Goal: Transaction & Acquisition: Purchase product/service

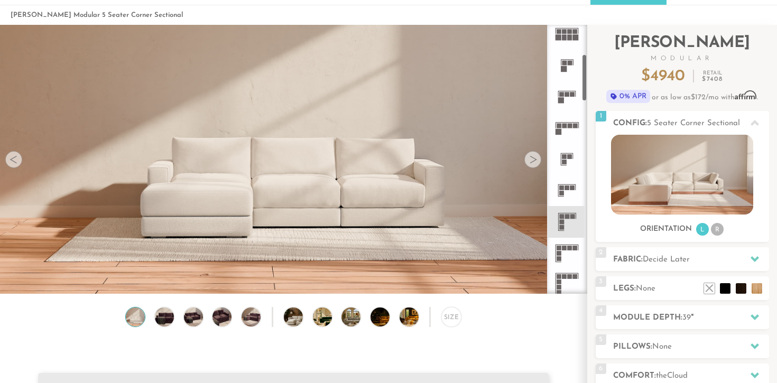
scroll to position [164, 0]
click at [562, 222] on rect at bounding box center [561, 221] width 5 height 5
click at [531, 159] on div at bounding box center [533, 159] width 17 height 17
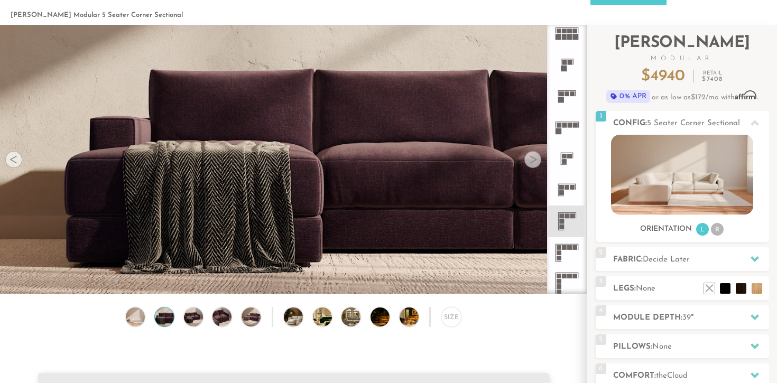
click at [531, 159] on div at bounding box center [533, 159] width 17 height 17
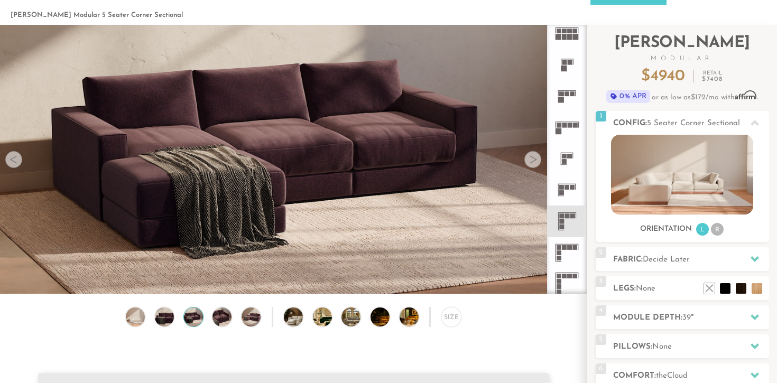
click at [531, 159] on div at bounding box center [533, 159] width 17 height 17
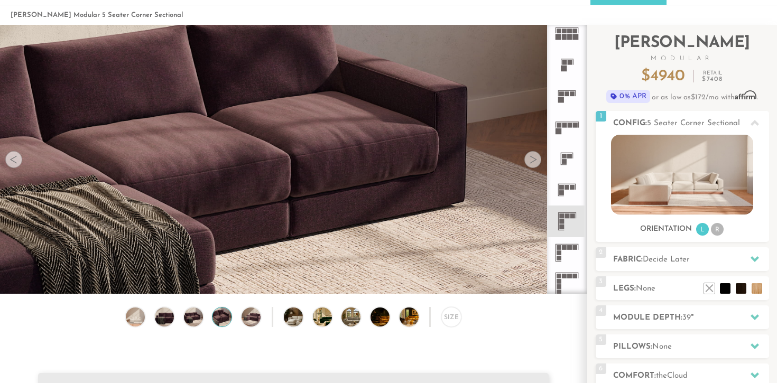
click at [531, 159] on div at bounding box center [533, 159] width 17 height 17
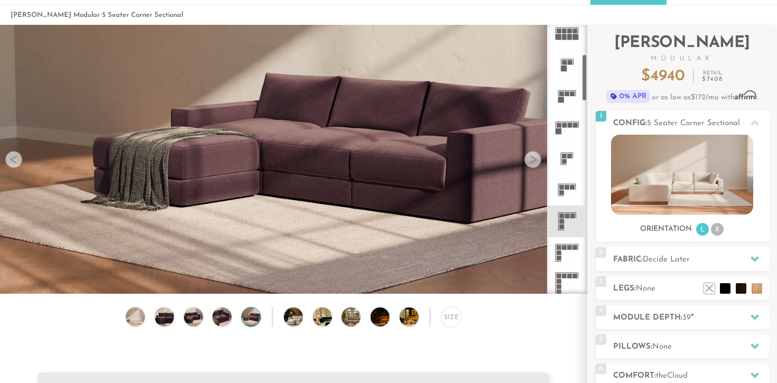
click at [561, 256] on rect at bounding box center [559, 258] width 5 height 5
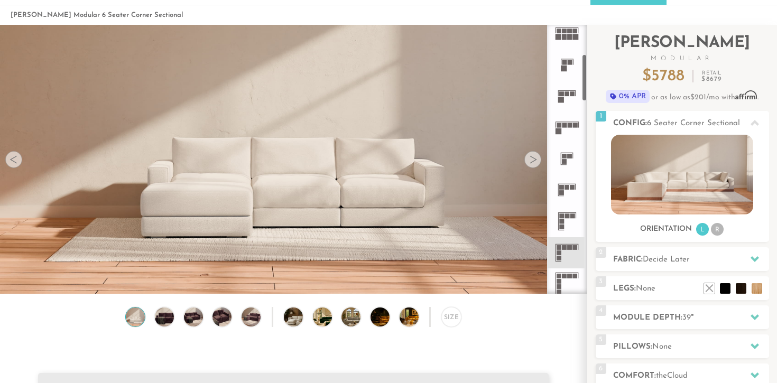
click at [567, 224] on icon at bounding box center [567, 221] width 31 height 31
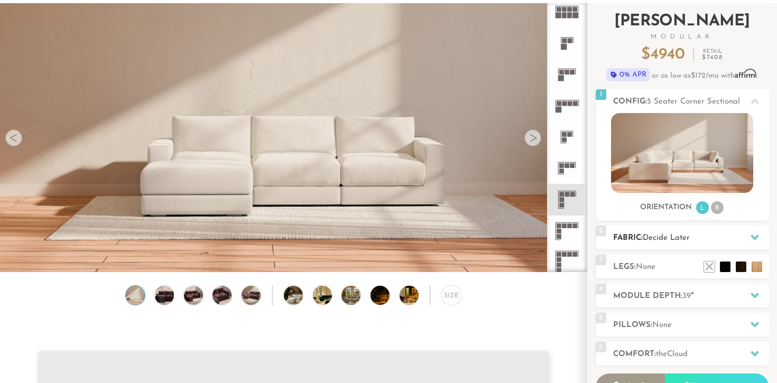
scroll to position [65, 0]
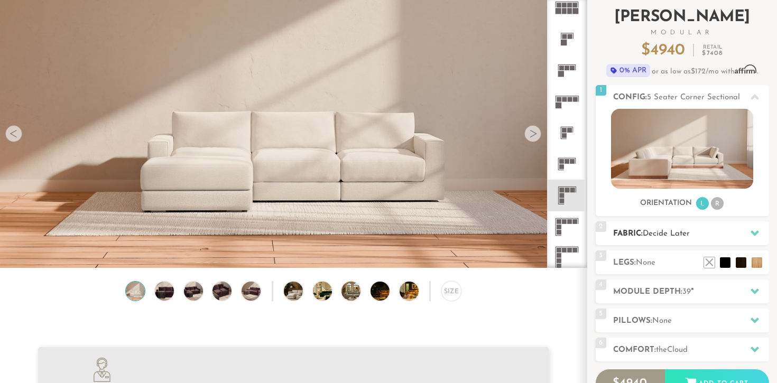
click at [674, 232] on span "Decide Later" at bounding box center [666, 234] width 47 height 8
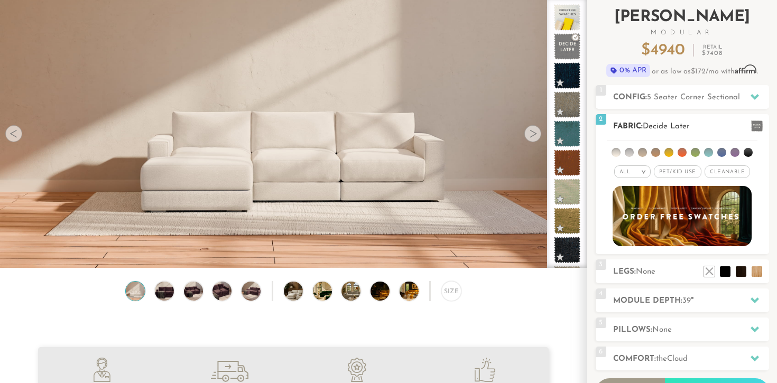
click at [643, 171] on em ">" at bounding box center [644, 171] width 8 height 5
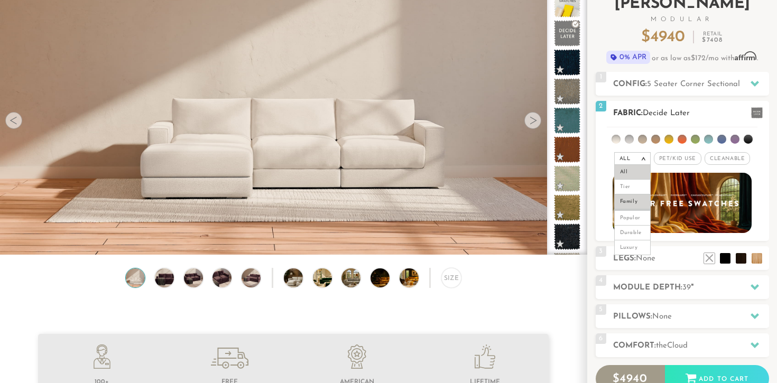
scroll to position [81, 0]
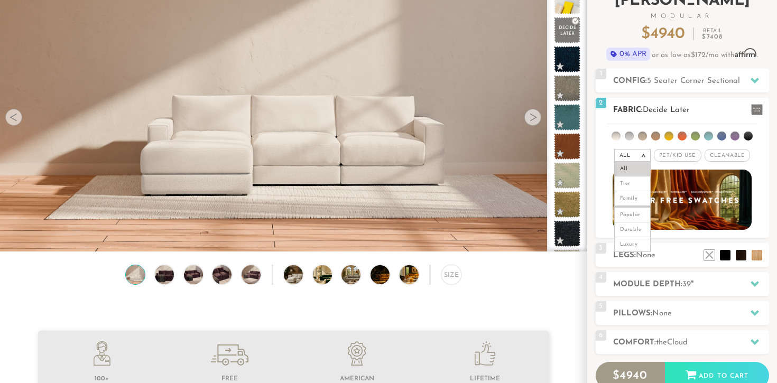
click at [669, 159] on span "Pet/Kid Use x" at bounding box center [678, 155] width 48 height 13
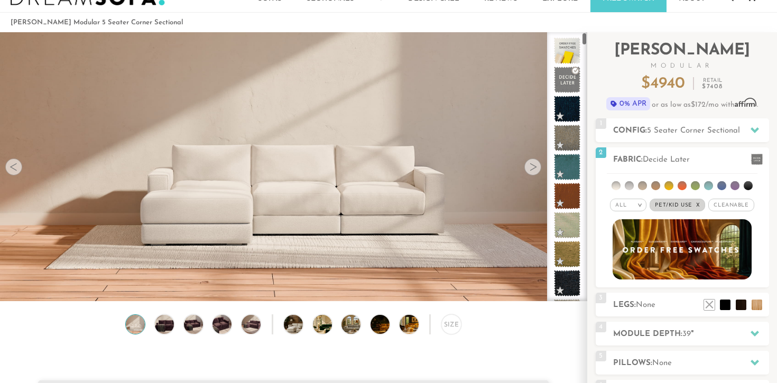
scroll to position [31, 0]
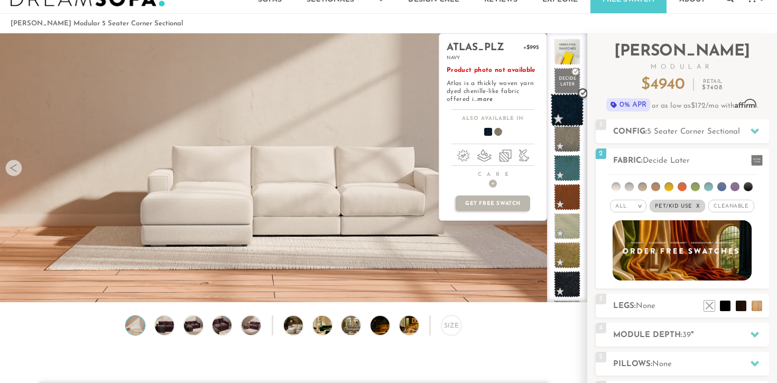
click at [568, 110] on span at bounding box center [567, 110] width 33 height 33
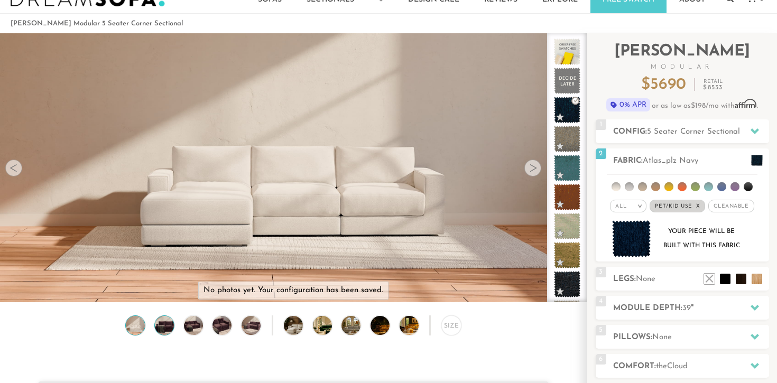
click at [161, 328] on img at bounding box center [164, 325] width 23 height 19
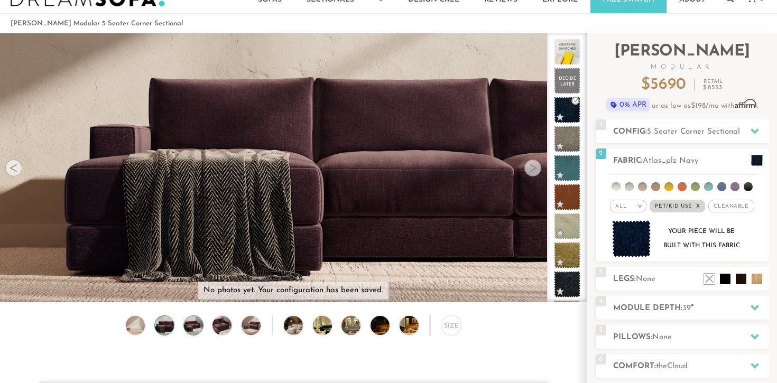
click at [198, 323] on img at bounding box center [193, 325] width 23 height 19
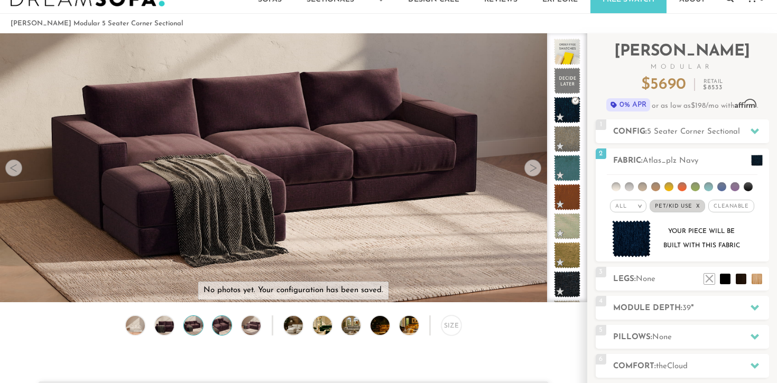
click at [226, 323] on img at bounding box center [222, 325] width 23 height 19
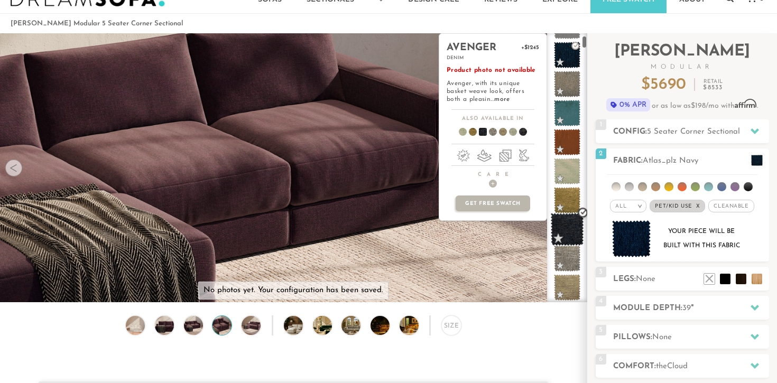
scroll to position [59, 0]
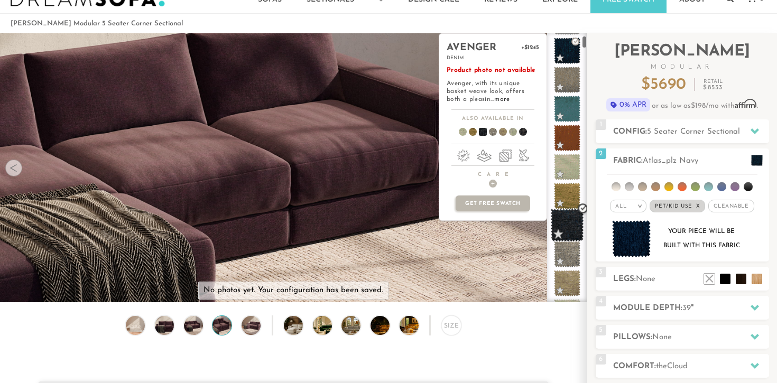
click at [562, 225] on span at bounding box center [567, 225] width 33 height 33
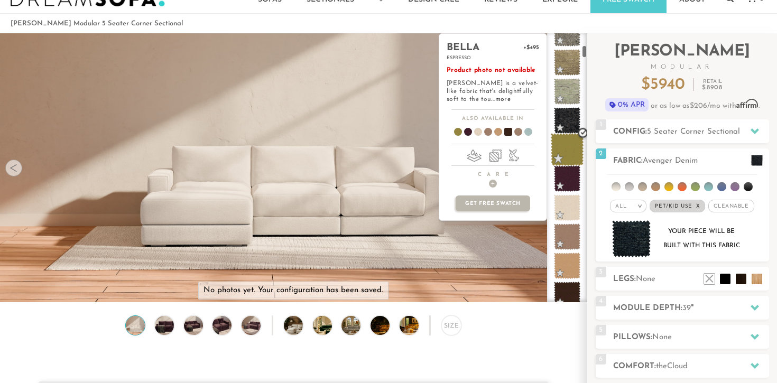
scroll to position [315, 0]
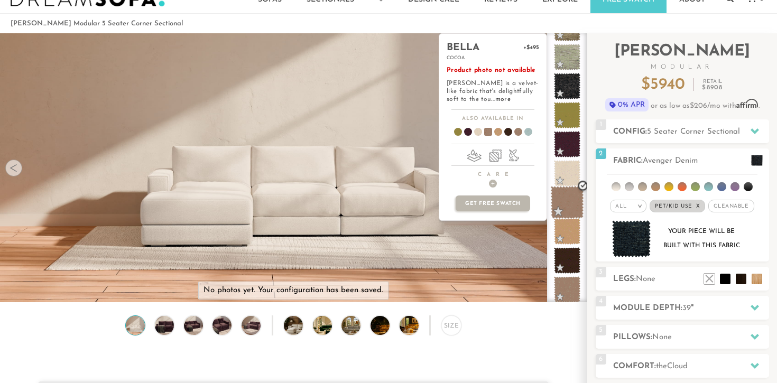
click at [567, 201] on span at bounding box center [567, 202] width 33 height 33
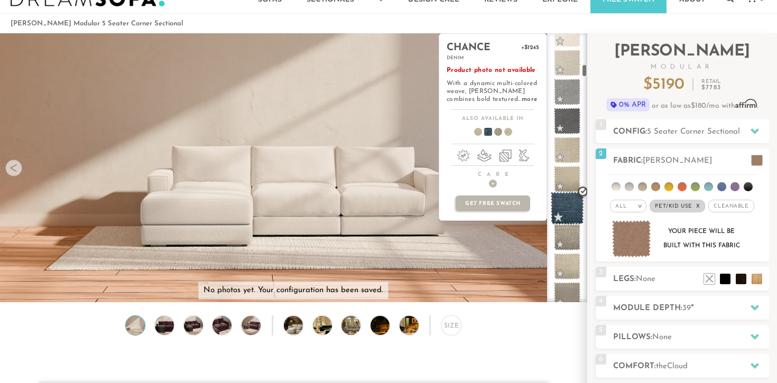
scroll to position [712, 0]
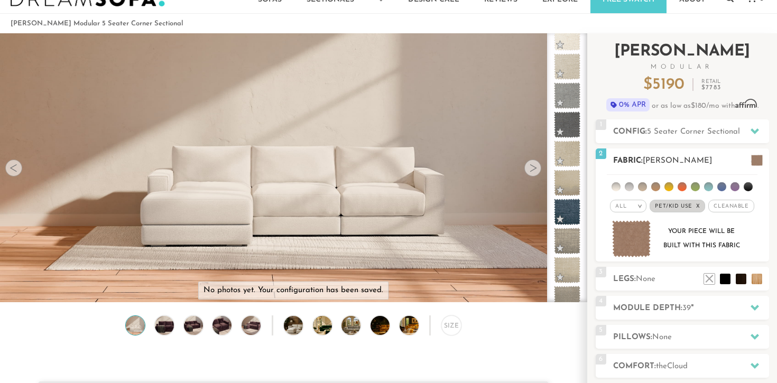
click at [635, 206] on div "All >" at bounding box center [628, 206] width 36 height 13
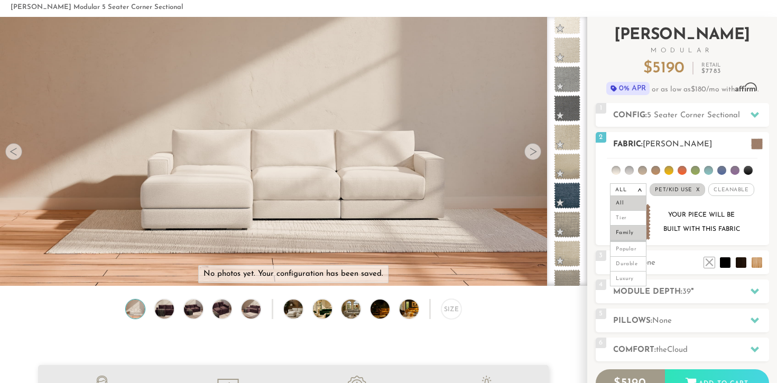
scroll to position [48, 0]
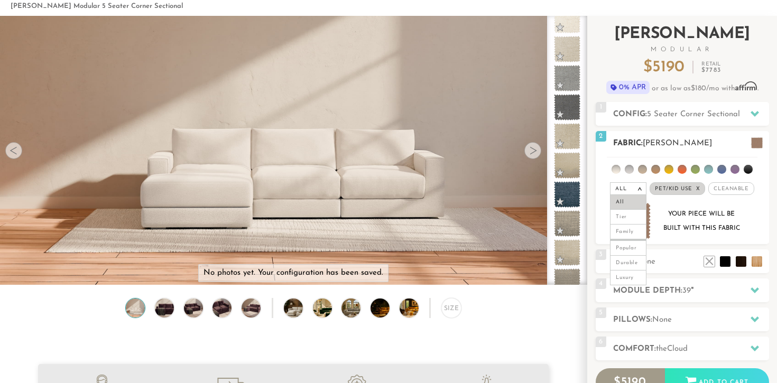
click at [694, 233] on div "Your piece will be built with this fabric" at bounding box center [702, 221] width 86 height 29
click at [636, 191] on em ">" at bounding box center [640, 188] width 8 height 5
click at [736, 189] on span "Cleanable x" at bounding box center [731, 188] width 45 height 13
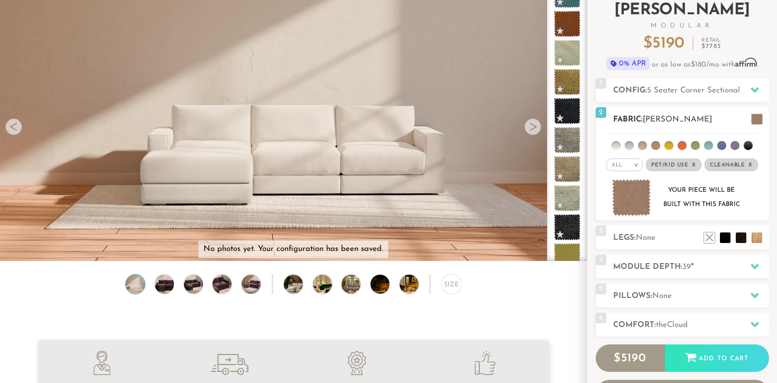
scroll to position [100, 0]
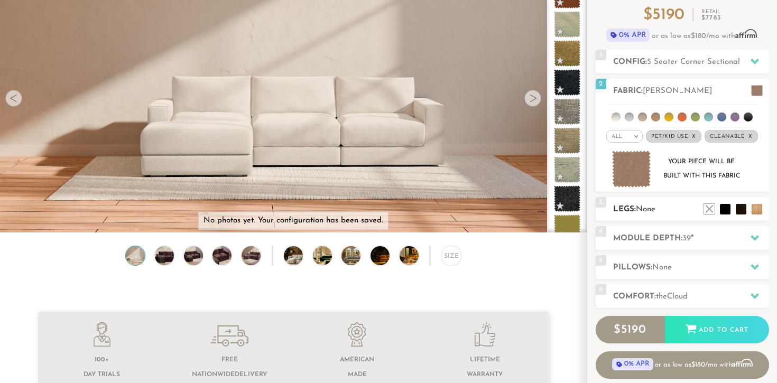
click at [655, 213] on span "None" at bounding box center [646, 210] width 20 height 8
click at [611, 206] on div "3 Legs: None $0 $199 Nailheads:" at bounding box center [682, 209] width 173 height 24
click at [752, 90] on span at bounding box center [757, 90] width 12 height 11
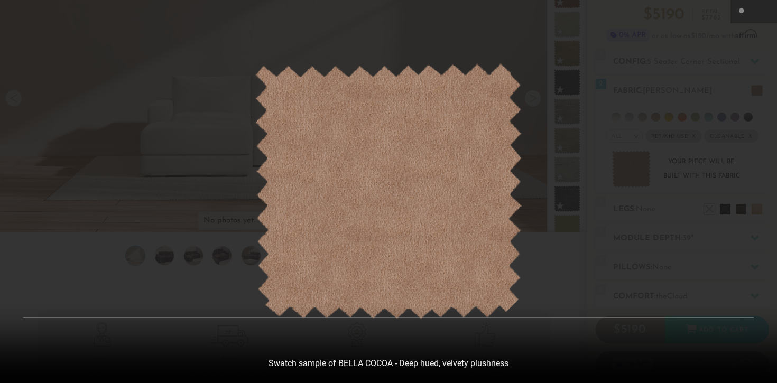
click at [632, 113] on div at bounding box center [388, 191] width 777 height 383
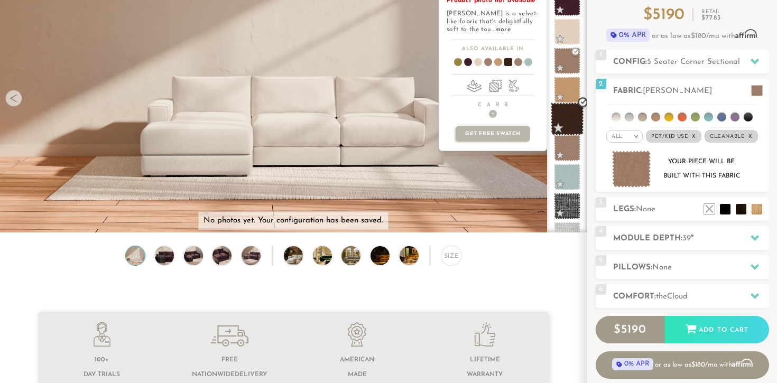
scroll to position [390, 0]
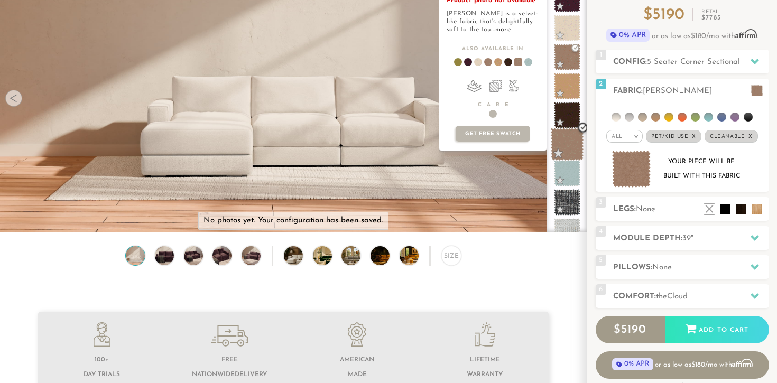
click at [572, 150] on span at bounding box center [567, 144] width 33 height 33
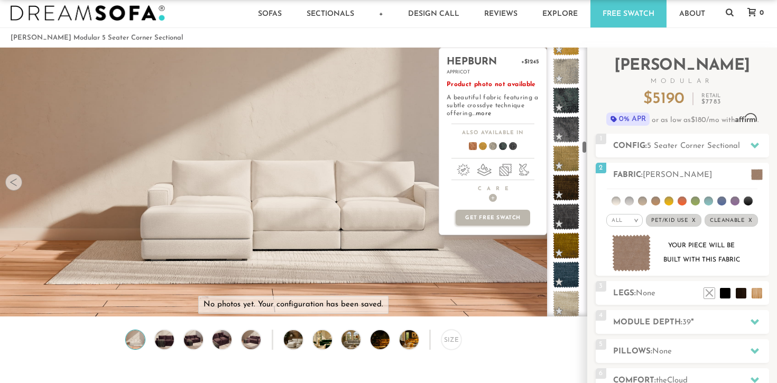
scroll to position [2229, 0]
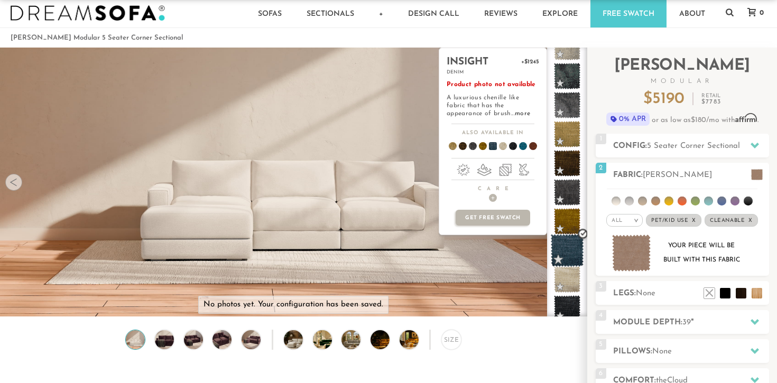
click at [565, 255] on span at bounding box center [567, 250] width 33 height 33
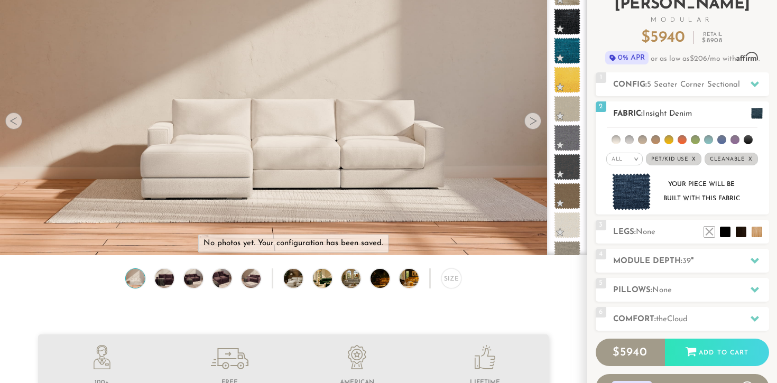
scroll to position [78, 0]
click at [639, 231] on span "None" at bounding box center [646, 232] width 20 height 8
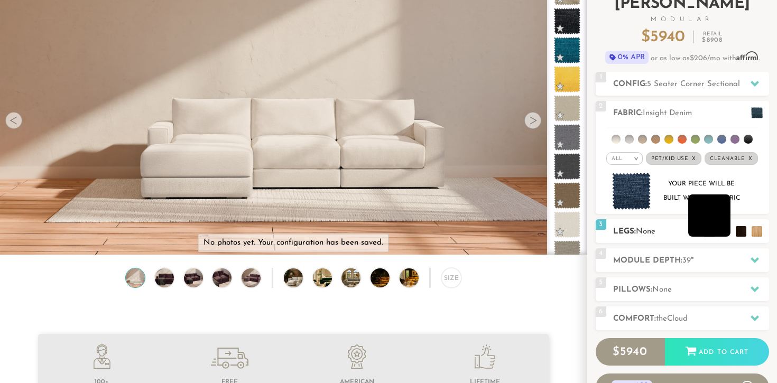
click at [727, 229] on li at bounding box center [709, 216] width 42 height 42
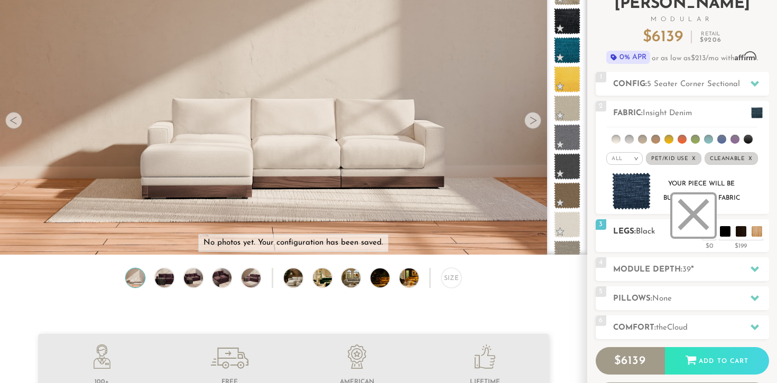
click at [706, 233] on li at bounding box center [694, 216] width 42 height 42
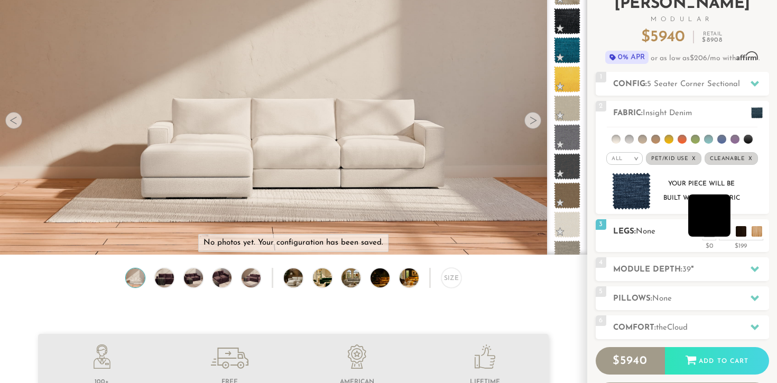
click at [725, 234] on li at bounding box center [709, 216] width 42 height 42
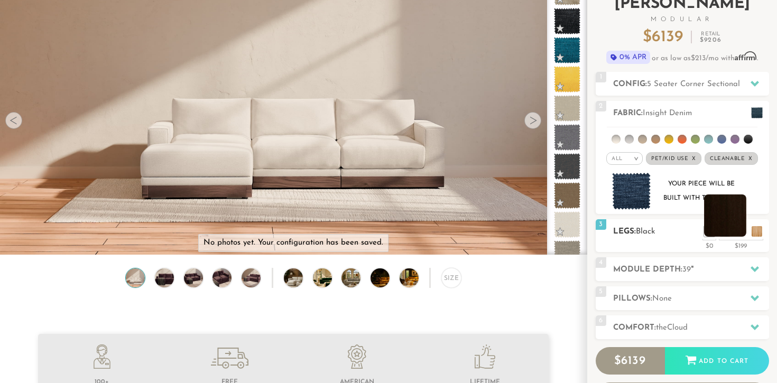
click at [743, 232] on li at bounding box center [725, 216] width 42 height 42
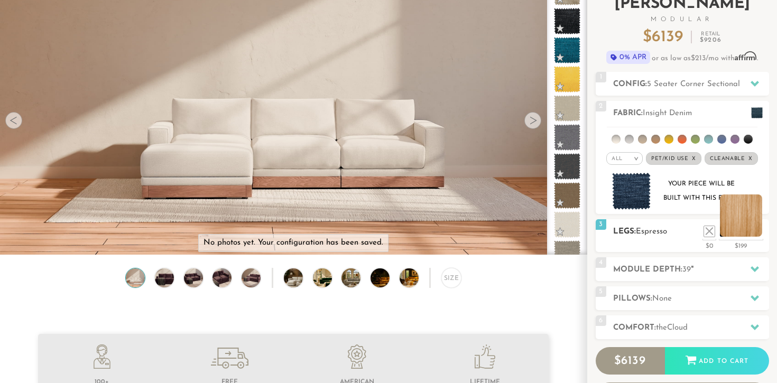
click at [758, 232] on li at bounding box center [741, 216] width 42 height 42
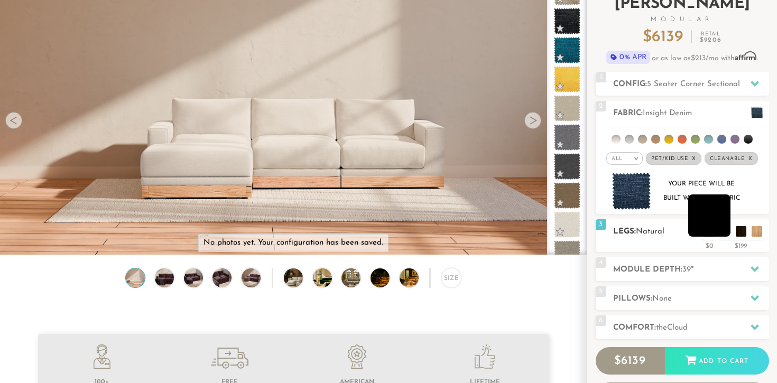
click at [729, 233] on li at bounding box center [709, 216] width 42 height 42
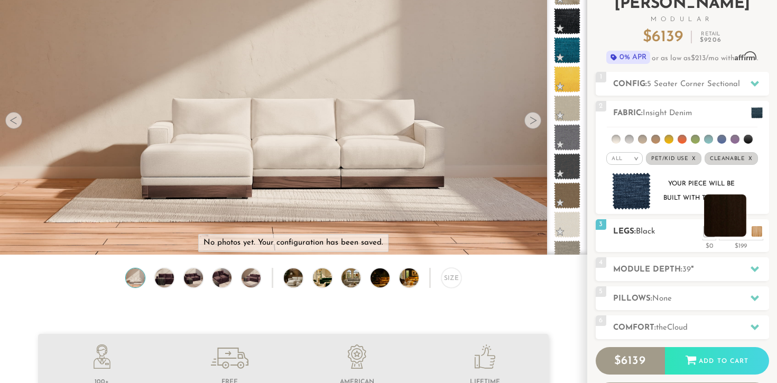
click at [740, 235] on li at bounding box center [725, 216] width 42 height 42
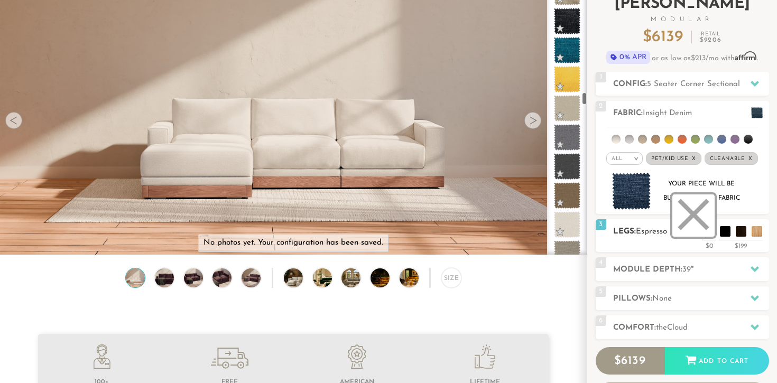
click at [710, 235] on li at bounding box center [694, 216] width 42 height 42
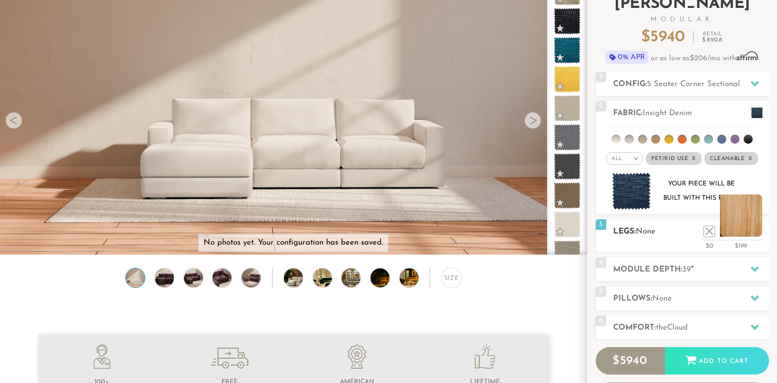
click at [757, 233] on li at bounding box center [741, 216] width 42 height 42
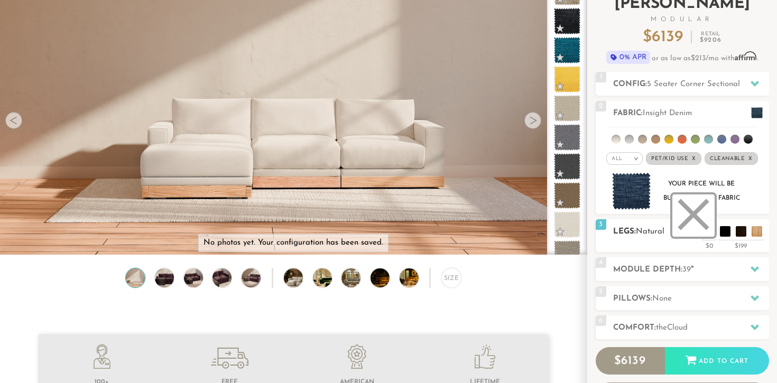
click at [711, 236] on li at bounding box center [694, 216] width 42 height 42
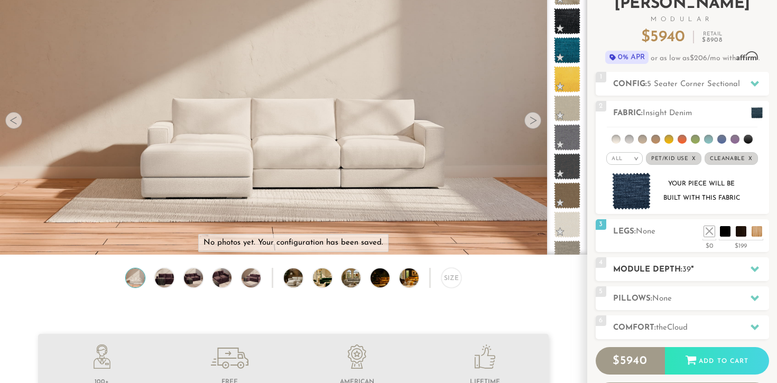
click at [691, 263] on div "4 Module Depth: 39 "" at bounding box center [682, 270] width 173 height 24
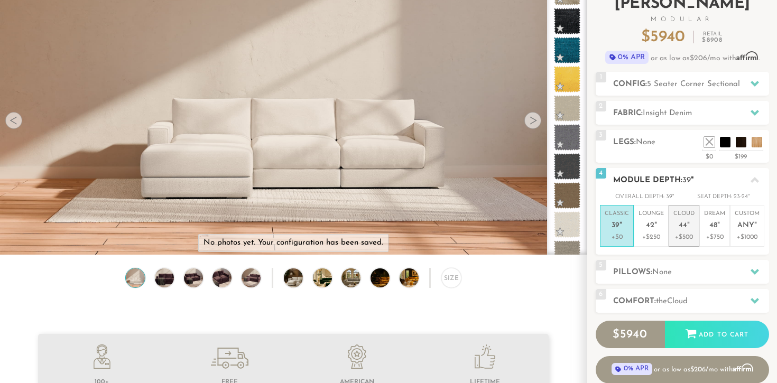
click at [683, 236] on p "+$500" at bounding box center [684, 238] width 21 height 10
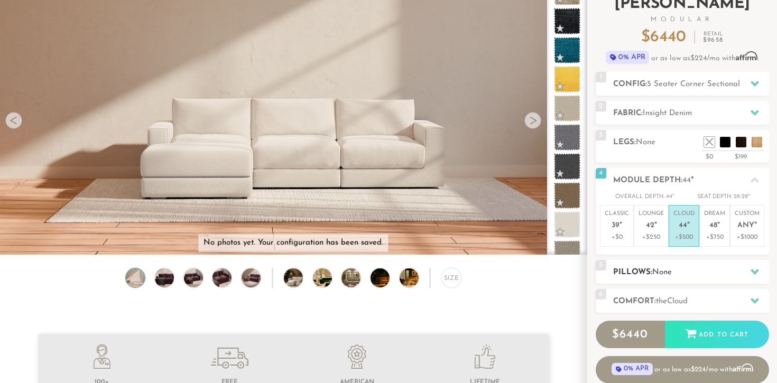
click at [638, 273] on h2 "Pillows: None" at bounding box center [691, 273] width 156 height 12
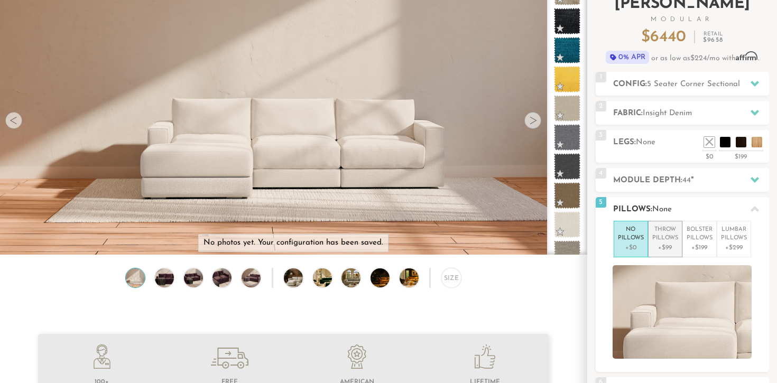
click at [667, 251] on p "+$99" at bounding box center [666, 248] width 26 height 10
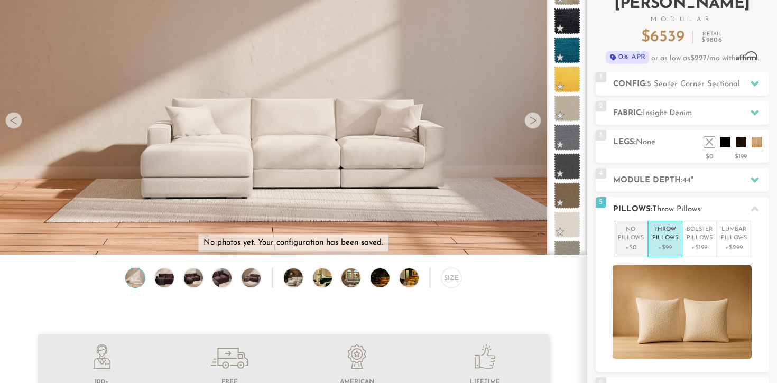
click at [631, 247] on p "+$0" at bounding box center [631, 248] width 26 height 10
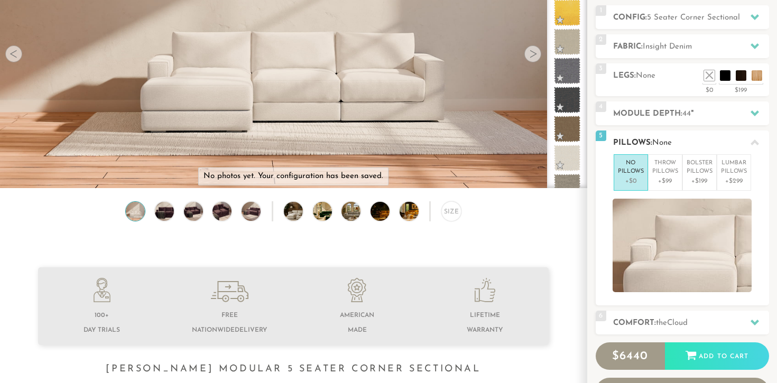
scroll to position [145, 0]
click at [647, 317] on h2 "Comfort: the Cloud" at bounding box center [691, 323] width 156 height 12
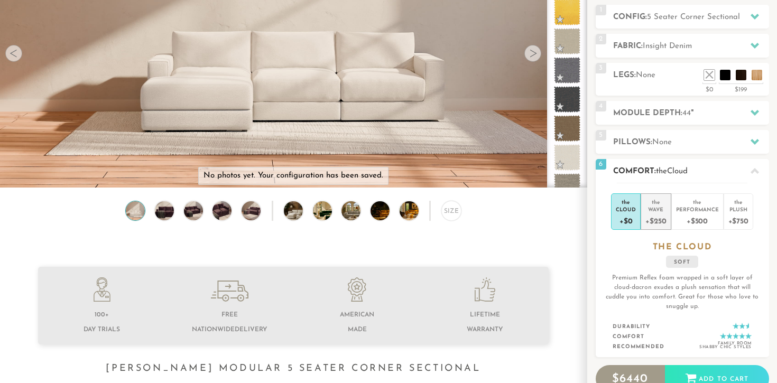
click at [654, 216] on div "+$250" at bounding box center [656, 220] width 21 height 15
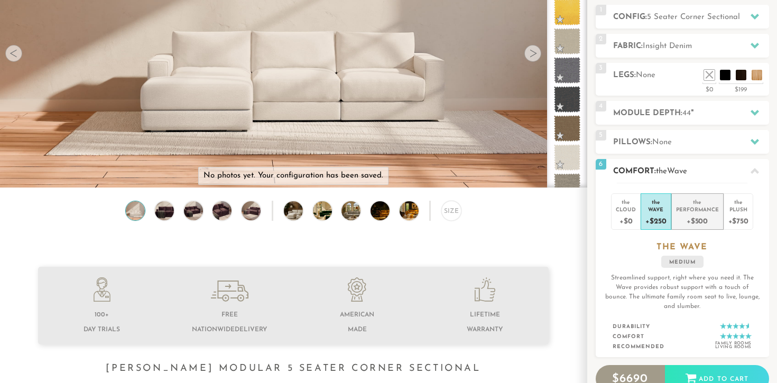
click at [694, 217] on div "+$500" at bounding box center [697, 220] width 43 height 15
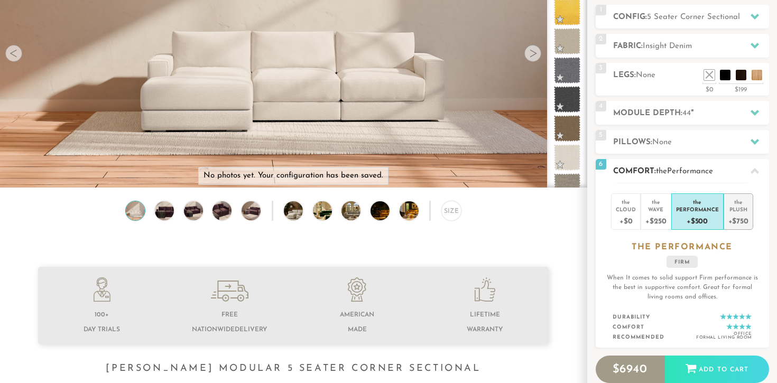
click at [740, 223] on div "+$750" at bounding box center [739, 220] width 20 height 15
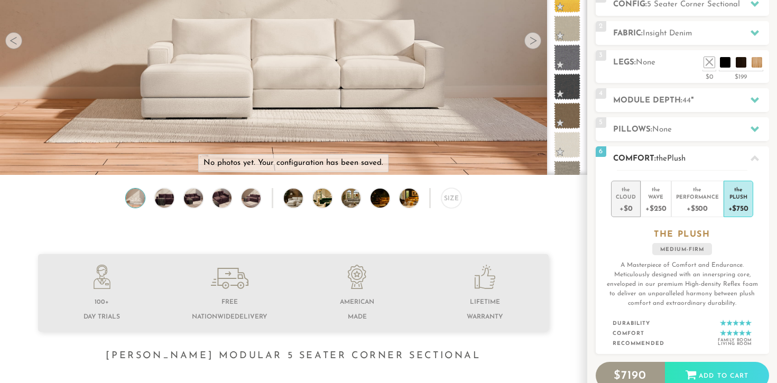
scroll to position [159, 0]
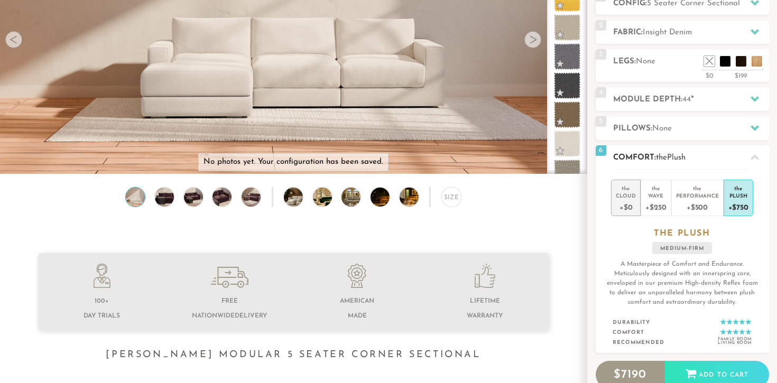
click at [623, 197] on div "Cloud" at bounding box center [626, 195] width 20 height 7
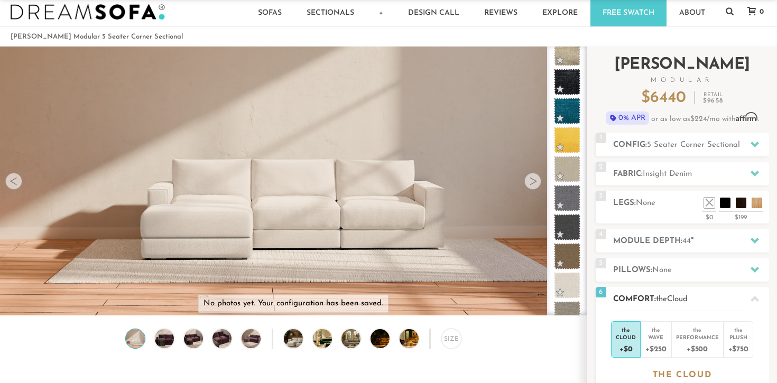
scroll to position [17, 0]
click at [293, 305] on p "No photos yet. Your configuration has been saved." at bounding box center [294, 304] width 180 height 11
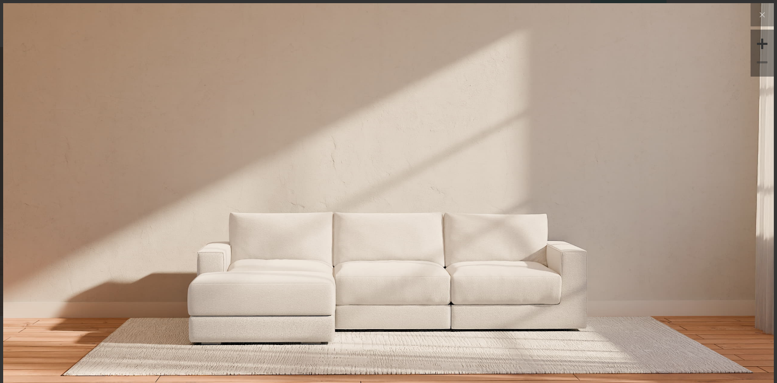
click at [293, 305] on img at bounding box center [388, 388] width 771 height 771
click at [769, 15] on button at bounding box center [762, 14] width 23 height 23
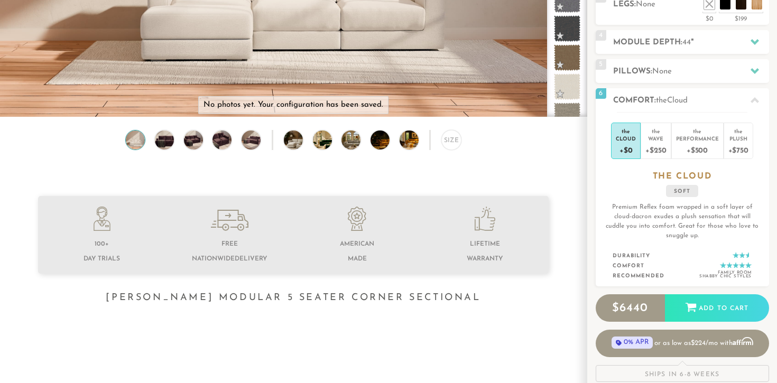
scroll to position [218, 0]
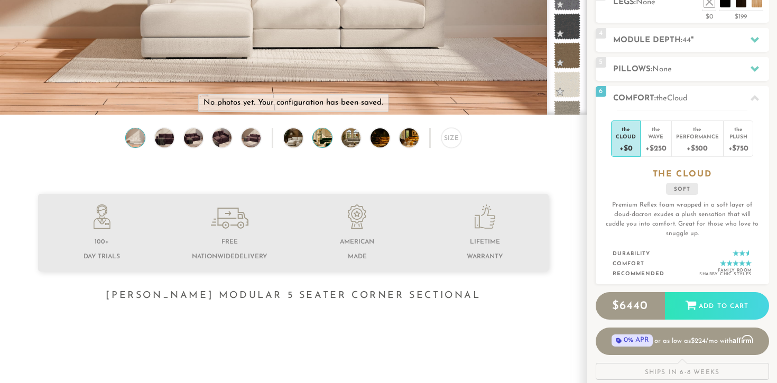
click at [325, 143] on img at bounding box center [330, 137] width 34 height 19
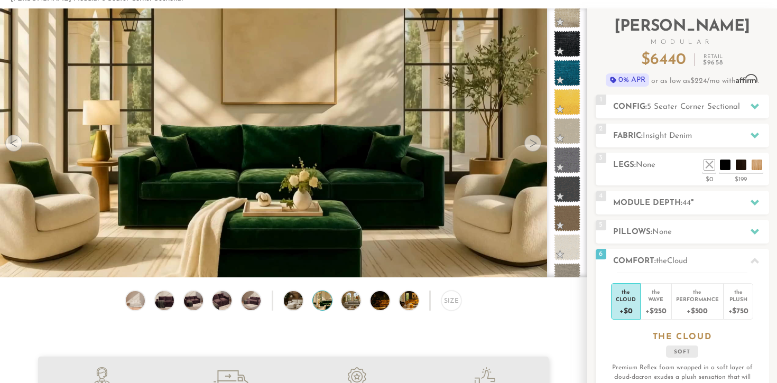
scroll to position [56, 0]
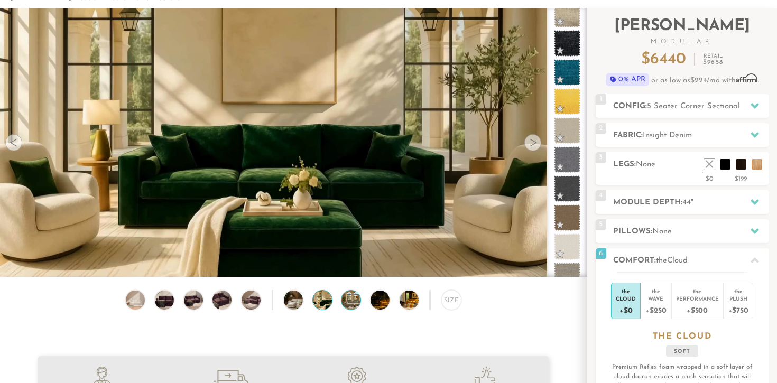
click at [352, 302] on img at bounding box center [359, 300] width 34 height 19
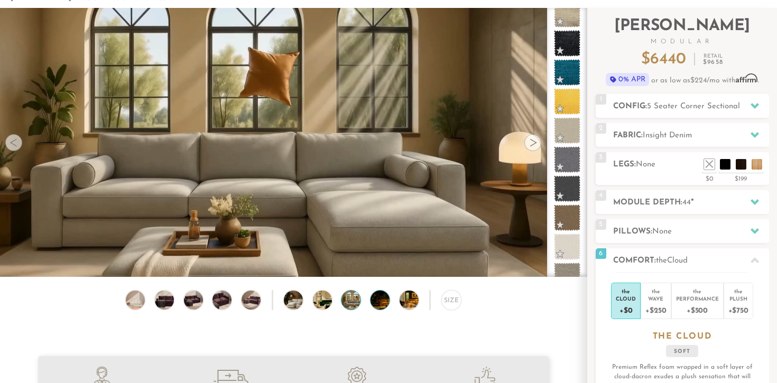
click at [378, 305] on img at bounding box center [388, 300] width 34 height 19
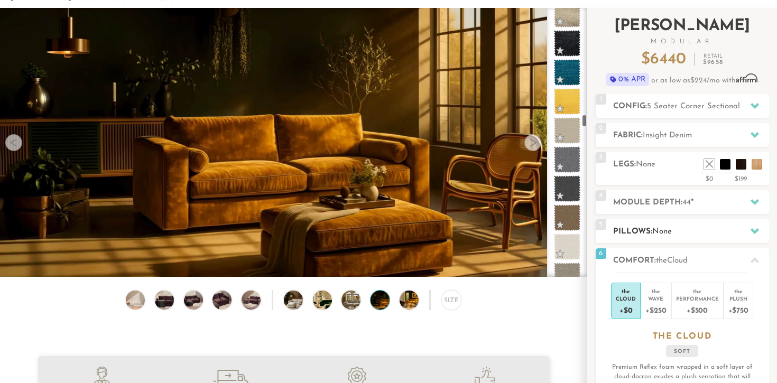
click at [666, 233] on span "None" at bounding box center [663, 232] width 20 height 8
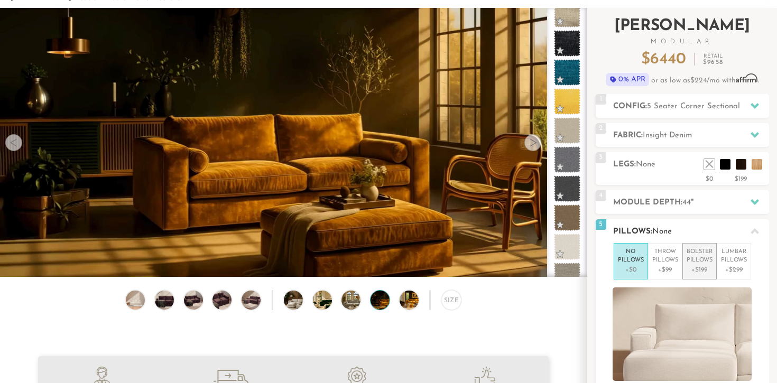
click at [697, 264] on p "Bolster Pillows" at bounding box center [700, 256] width 26 height 17
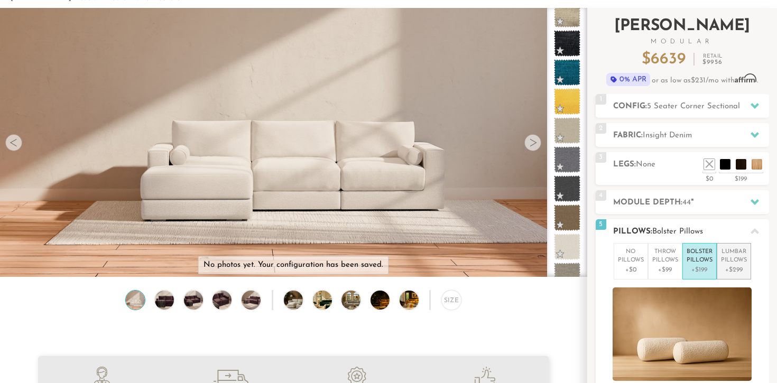
click at [728, 263] on p "Lumbar Pillows" at bounding box center [734, 256] width 26 height 17
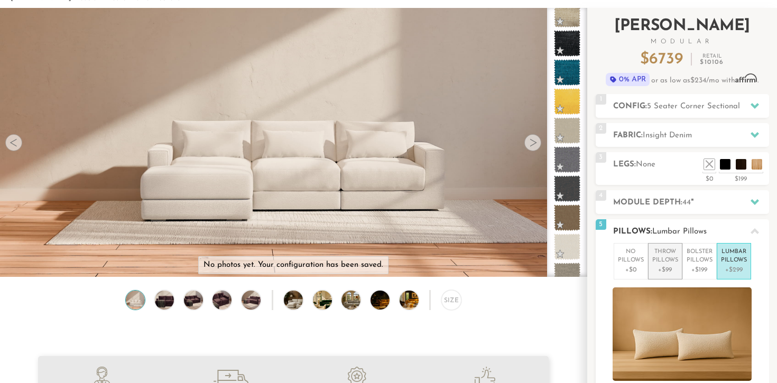
click at [669, 259] on p "Throw Pillows" at bounding box center [666, 256] width 26 height 17
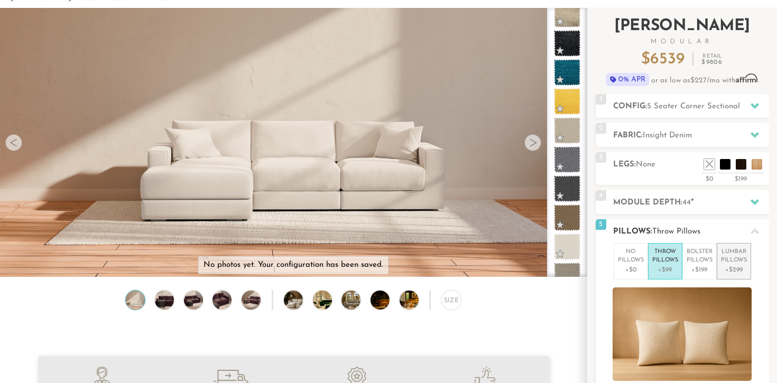
click at [729, 263] on p "Lumbar Pillows" at bounding box center [734, 256] width 26 height 17
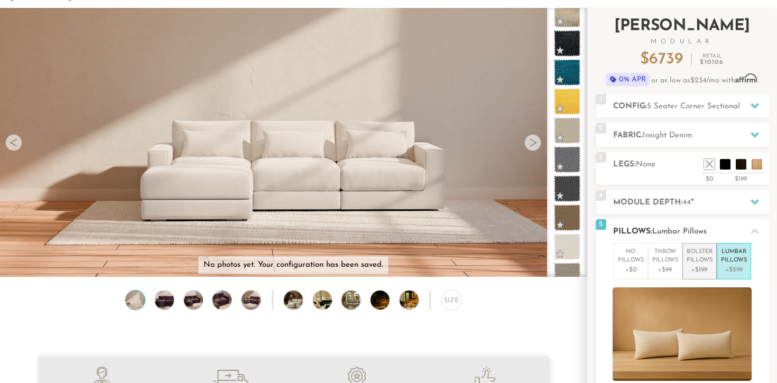
click at [697, 267] on p "+$199" at bounding box center [700, 270] width 26 height 10
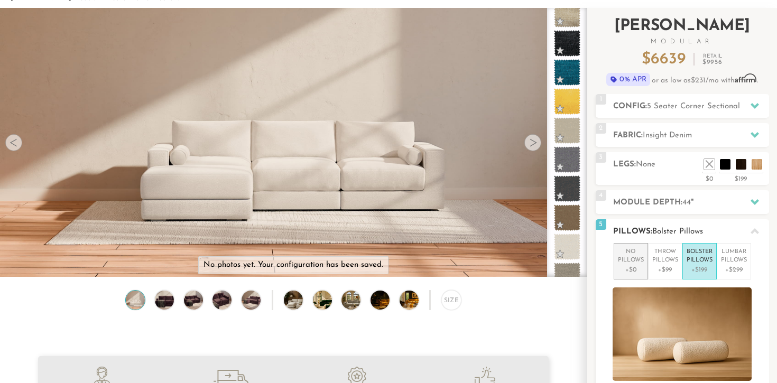
click at [636, 264] on p "No Pillows" at bounding box center [631, 256] width 26 height 17
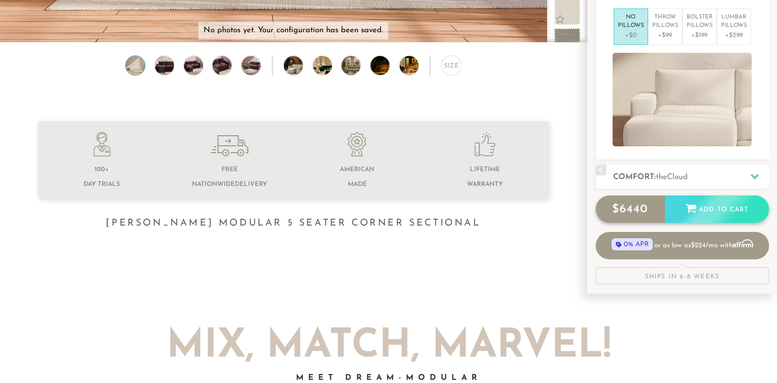
scroll to position [287, 0]
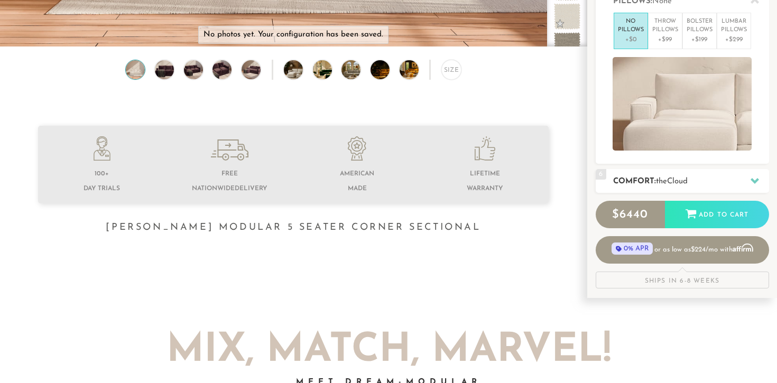
click at [660, 187] on div "6 Comfort: the Cloud soft" at bounding box center [682, 181] width 173 height 24
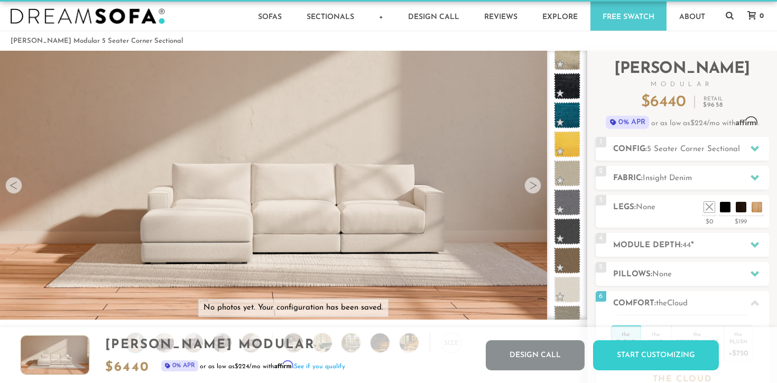
scroll to position [0, 0]
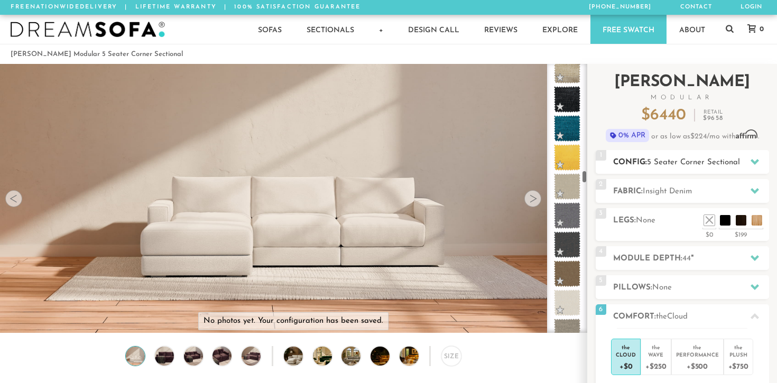
click at [688, 165] on span "5 Seater Corner Sectional" at bounding box center [693, 163] width 93 height 8
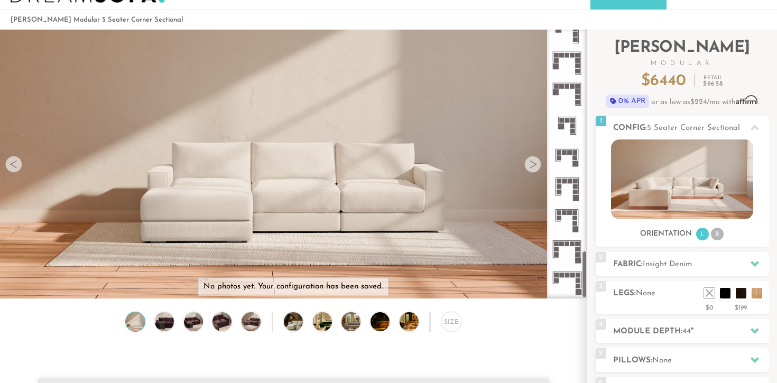
scroll to position [46, 0]
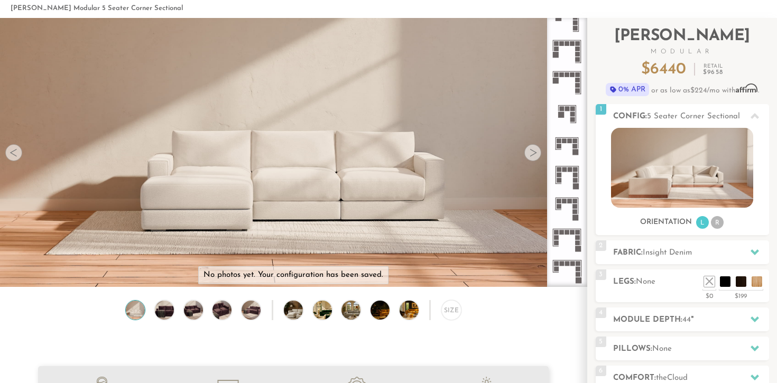
click at [572, 117] on icon at bounding box center [567, 113] width 31 height 31
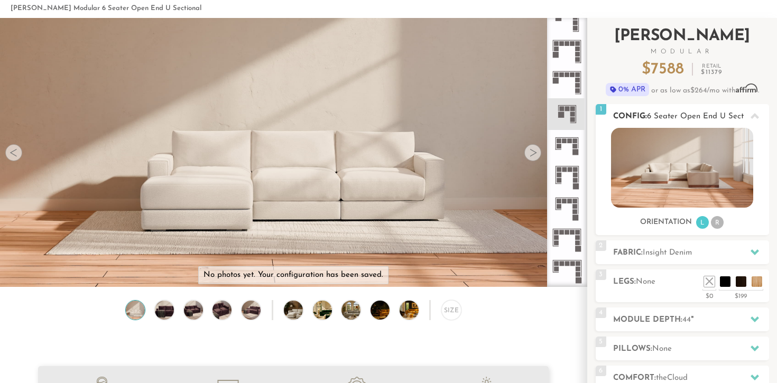
click at [715, 221] on li "R" at bounding box center [717, 222] width 13 height 13
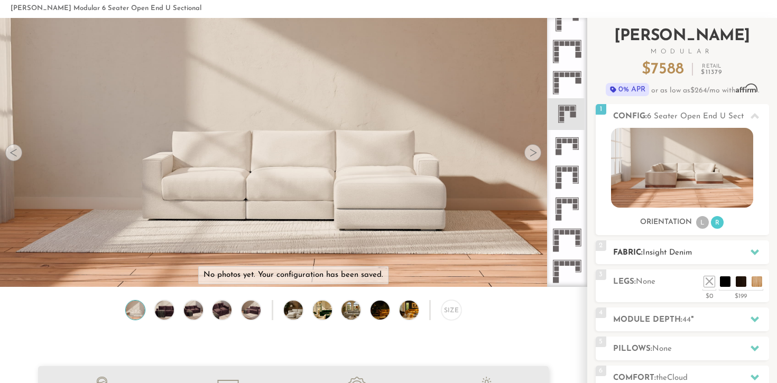
click at [750, 256] on div at bounding box center [755, 253] width 22 height 22
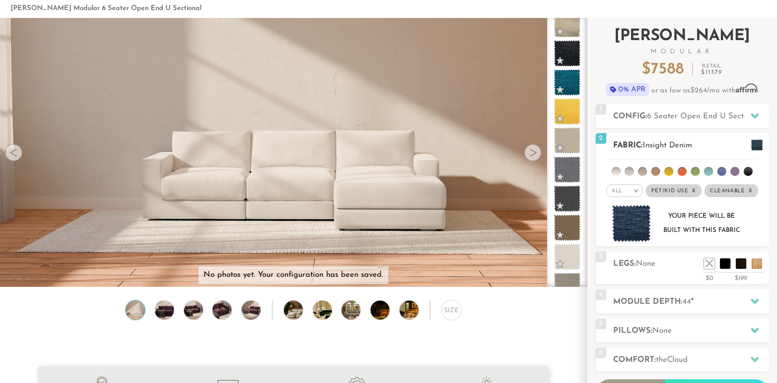
click at [632, 220] on img at bounding box center [631, 224] width 39 height 38
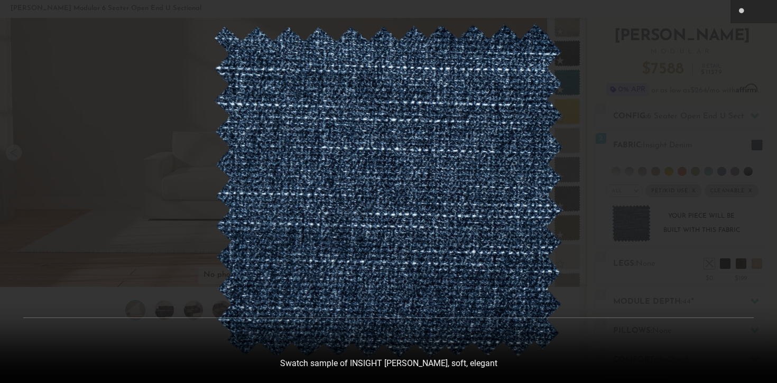
click at [586, 237] on div at bounding box center [388, 191] width 777 height 383
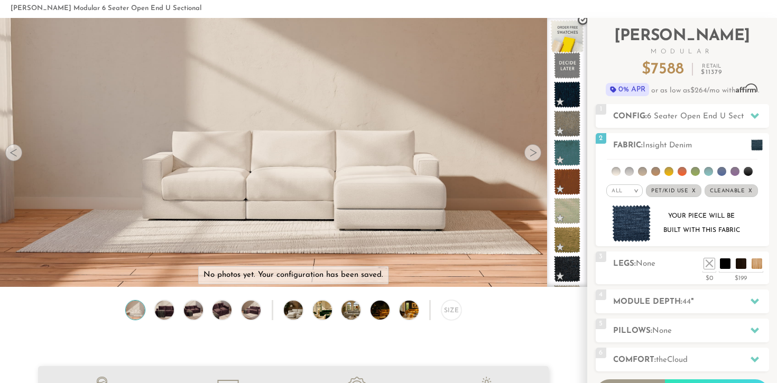
click at [564, 30] on span at bounding box center [567, 36] width 33 height 33
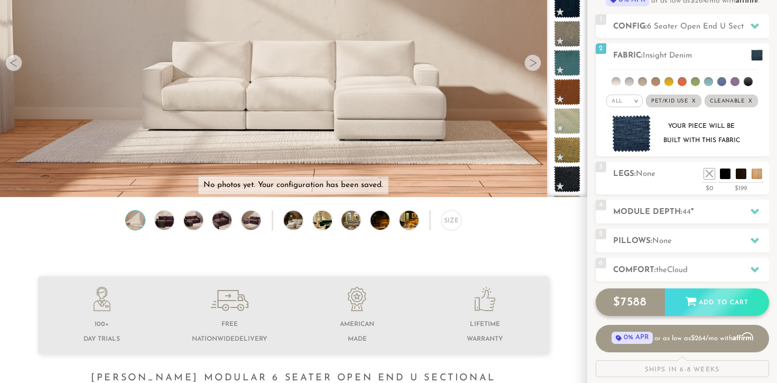
scroll to position [126, 0]
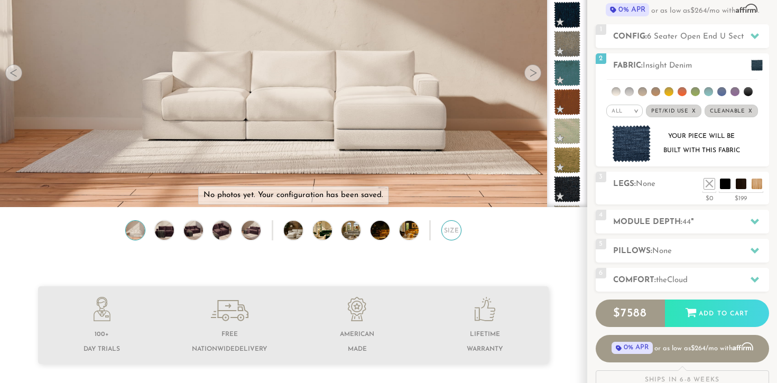
click at [449, 231] on div "Size" at bounding box center [452, 231] width 20 height 20
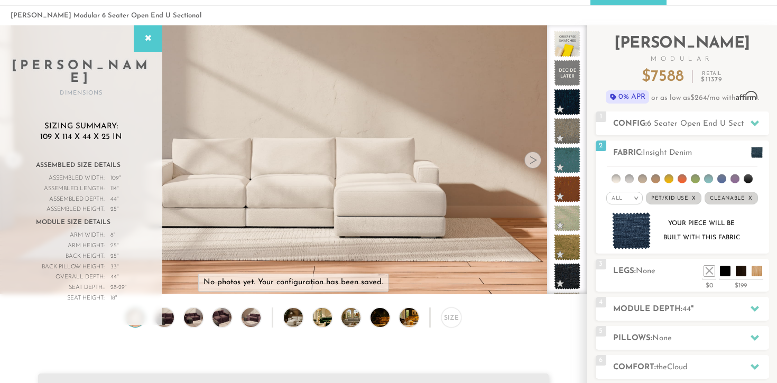
scroll to position [0, 0]
